Goal: Task Accomplishment & Management: Manage account settings

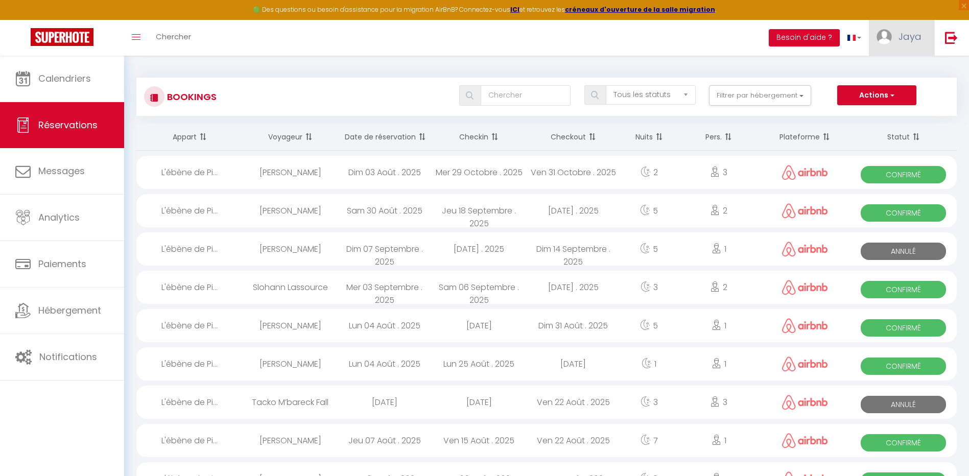
click at [905, 44] on link "Jaya" at bounding box center [901, 38] width 65 height 36
click at [900, 68] on link "Paramètres" at bounding box center [894, 70] width 76 height 17
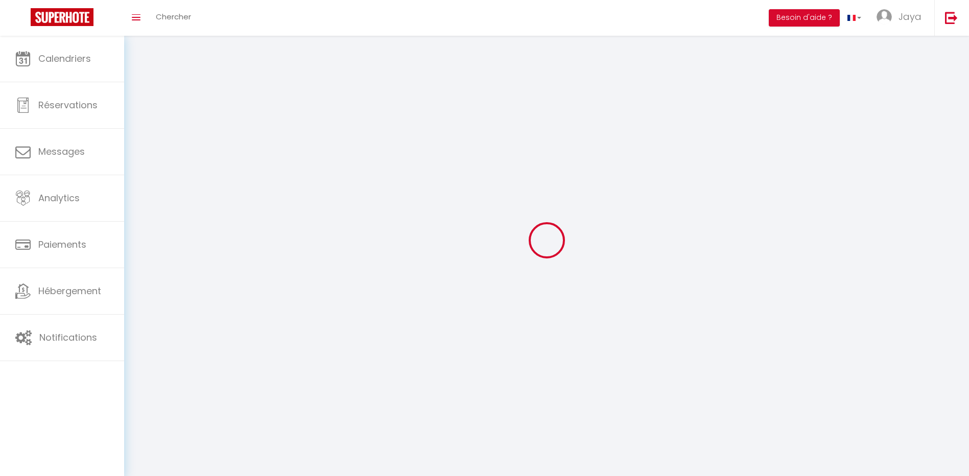
type input "Jaya"
type input "CHIFFOLEAU"
type input "[PHONE_NUMBER]"
type input "[STREET_ADDRESS][PERSON_NAME]"
type input "44800"
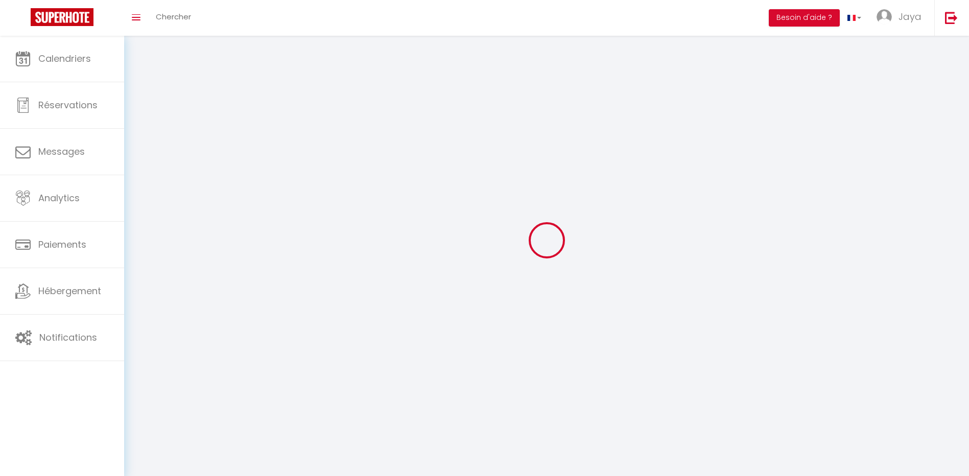
type input "SAINT HERBLAIN"
type input "1kVcTk3VkQZ38TXtqmPyno9nN"
type input "ZS0ITabrAoXBVWa6dBreA5zep"
type input "1kVcTk3VkQZ38TXtqmPyno9nN"
type input "ZS0ITabrAoXBVWa6dBreA5zep"
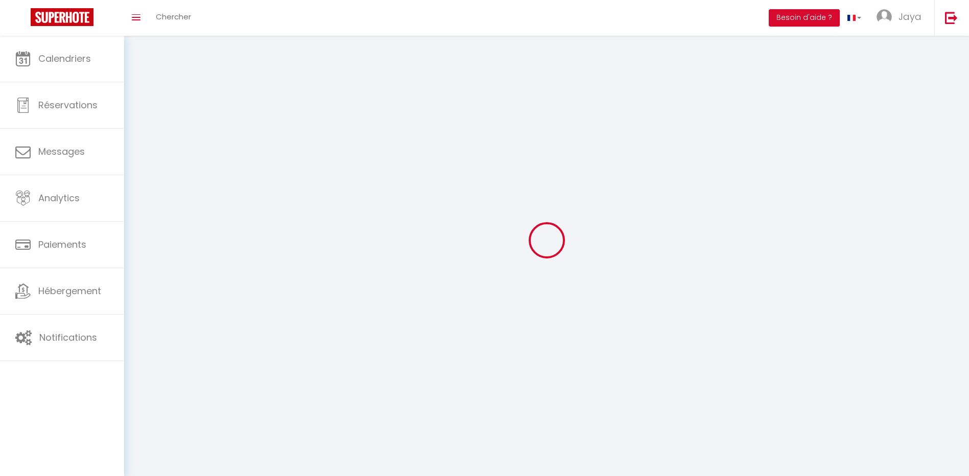
type input "[URL][DOMAIN_NAME]"
select select "28"
select select "fr"
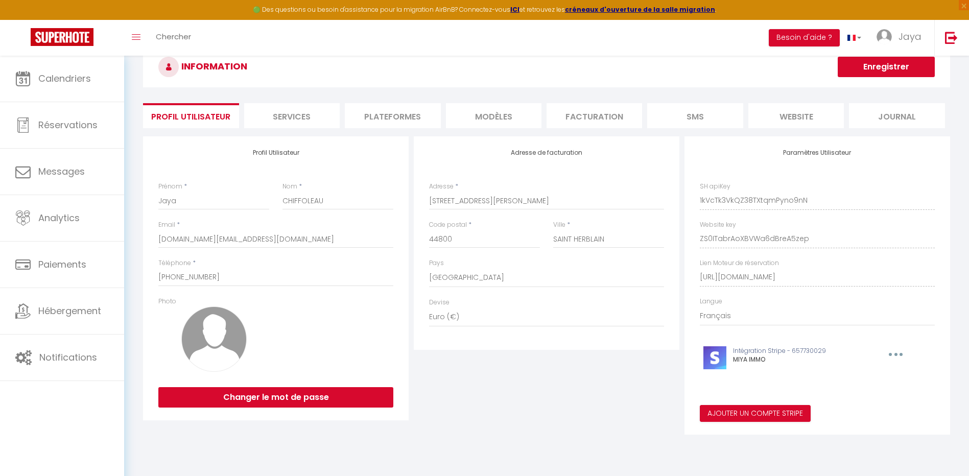
scroll to position [56, 0]
